Goal: Check status: Check status

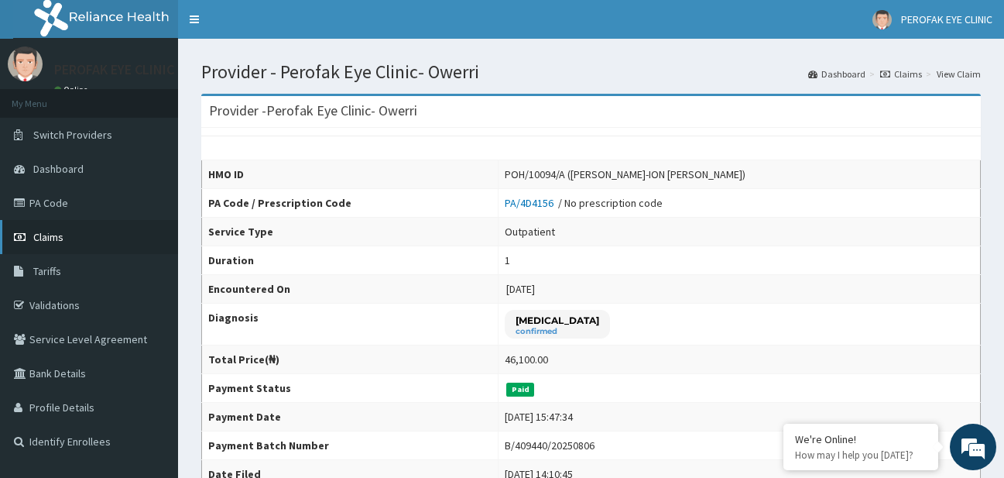
click at [118, 249] on link "Claims" at bounding box center [89, 237] width 178 height 34
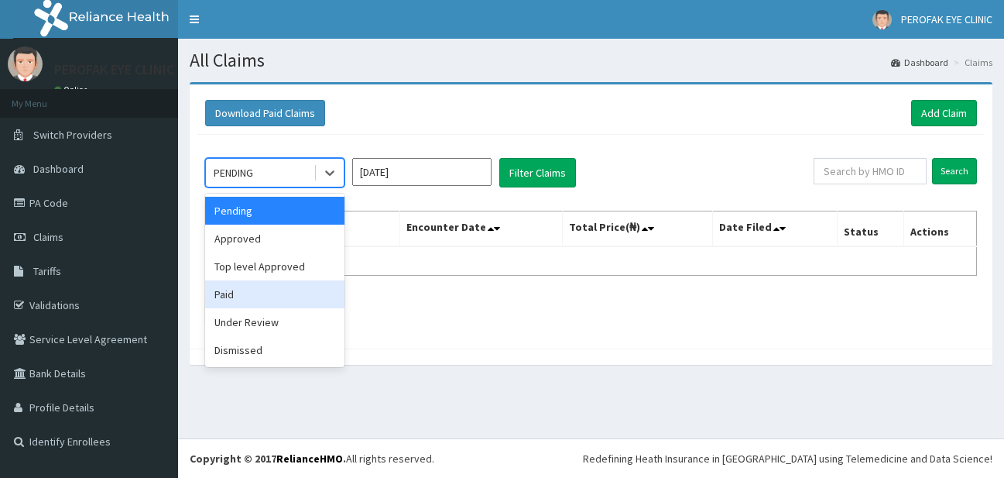
click at [314, 289] on div "Paid" at bounding box center [274, 294] width 139 height 28
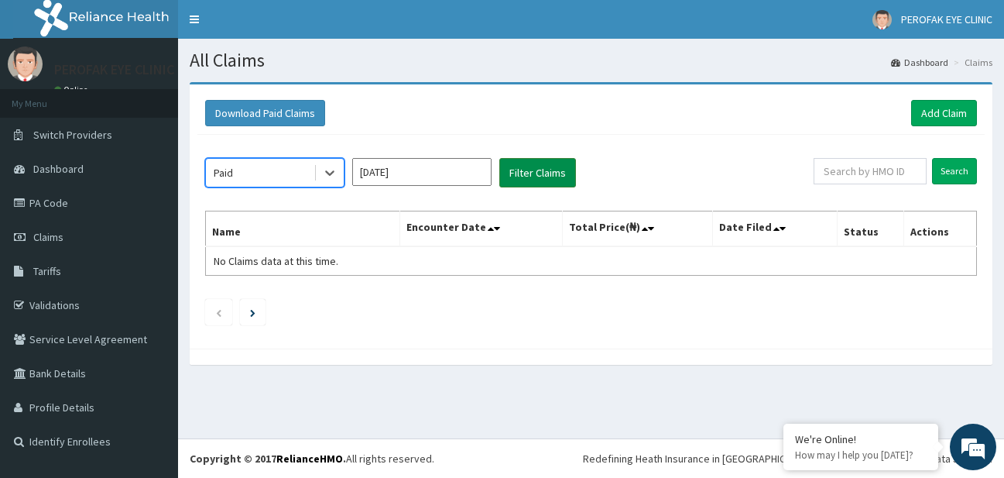
click at [540, 178] on button "Filter Claims" at bounding box center [537, 172] width 77 height 29
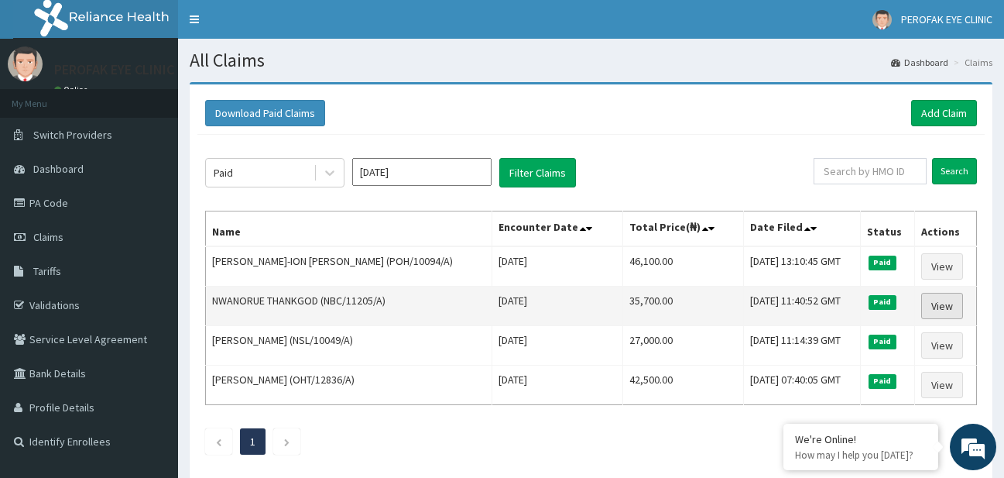
click at [931, 314] on link "View" at bounding box center [942, 306] width 42 height 26
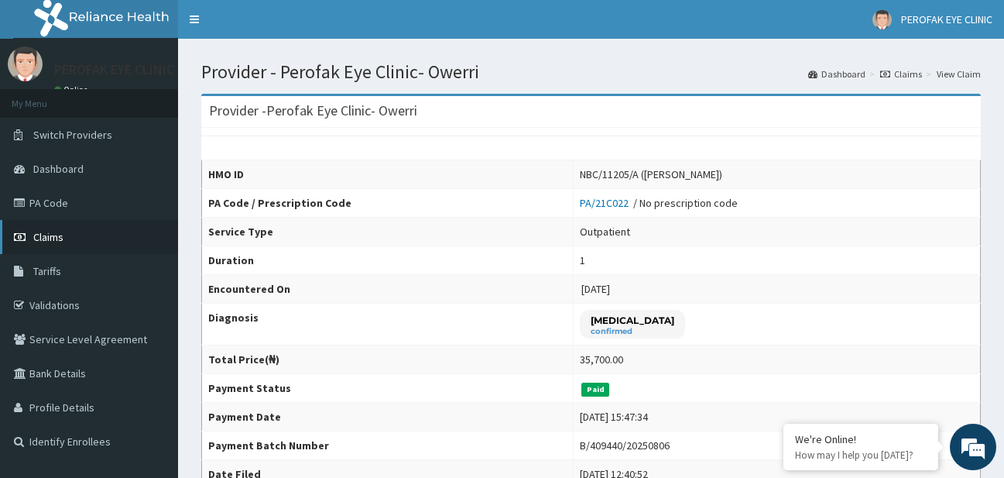
click at [149, 234] on link "Claims" at bounding box center [89, 237] width 178 height 34
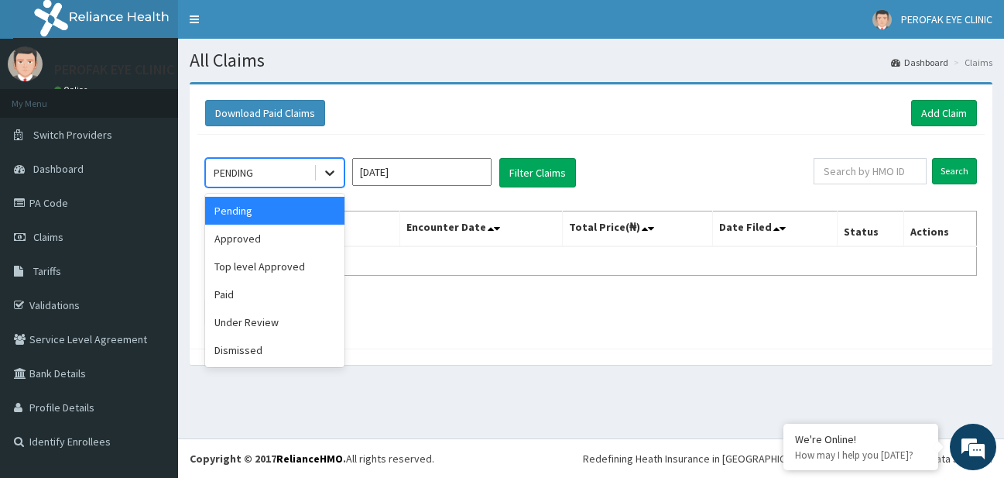
click at [321, 178] on div at bounding box center [330, 173] width 28 height 28
click at [294, 286] on div "Paid" at bounding box center [274, 294] width 139 height 28
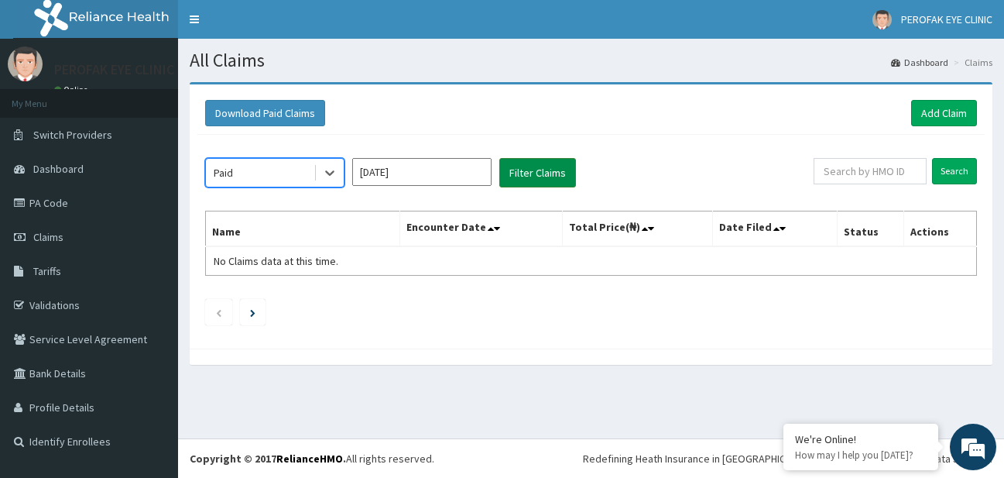
click at [518, 168] on button "Filter Claims" at bounding box center [537, 172] width 77 height 29
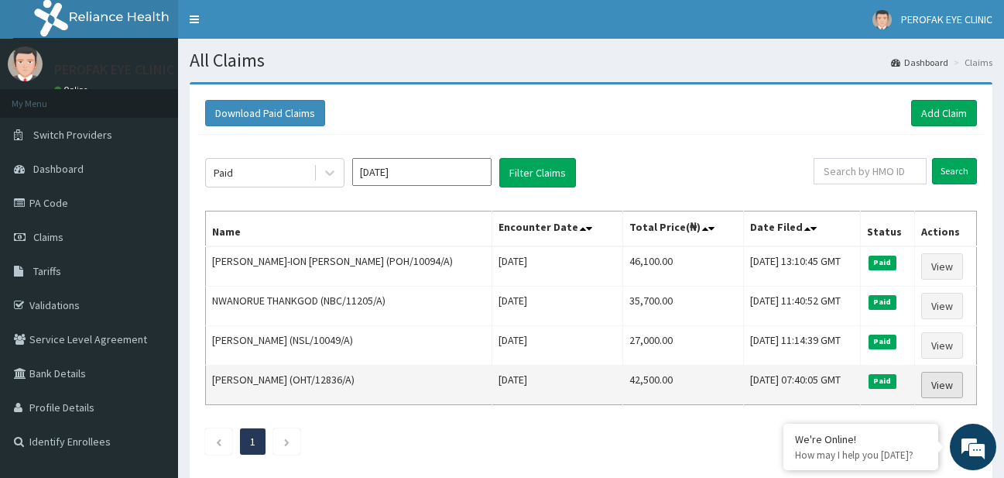
click at [939, 378] on link "View" at bounding box center [942, 385] width 42 height 26
